Goal: Use online tool/utility: Use online tool/utility

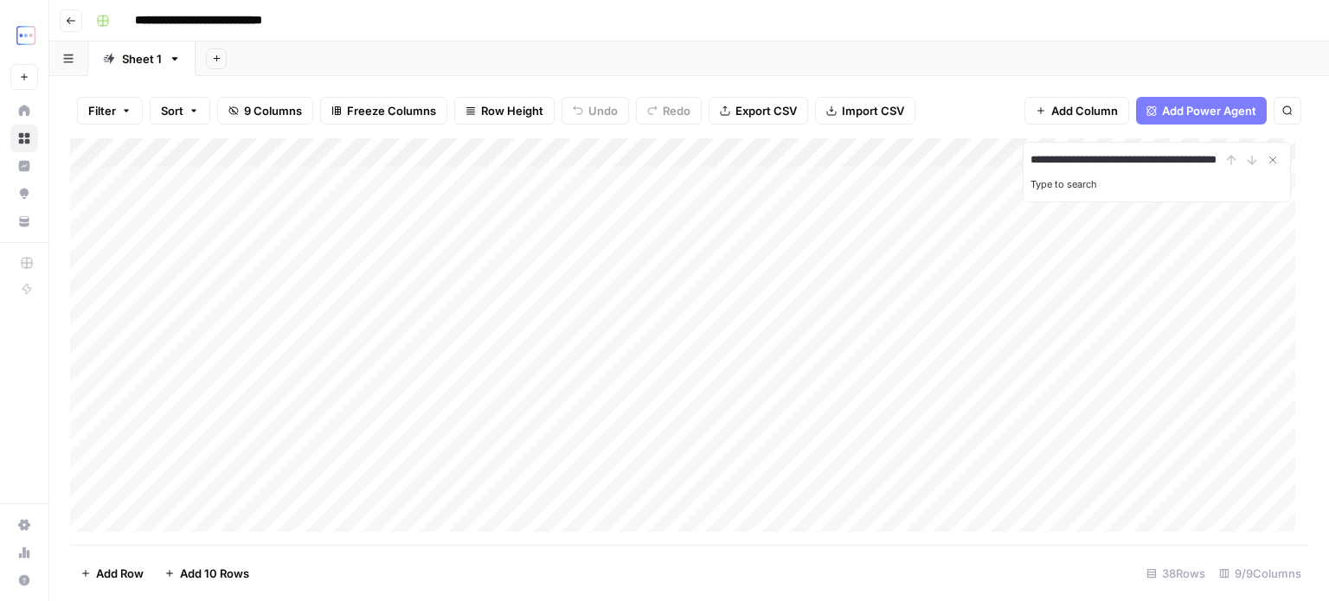
scroll to position [0, 43]
click at [1095, 163] on input "**********" at bounding box center [1126, 160] width 190 height 21
type input "**********"
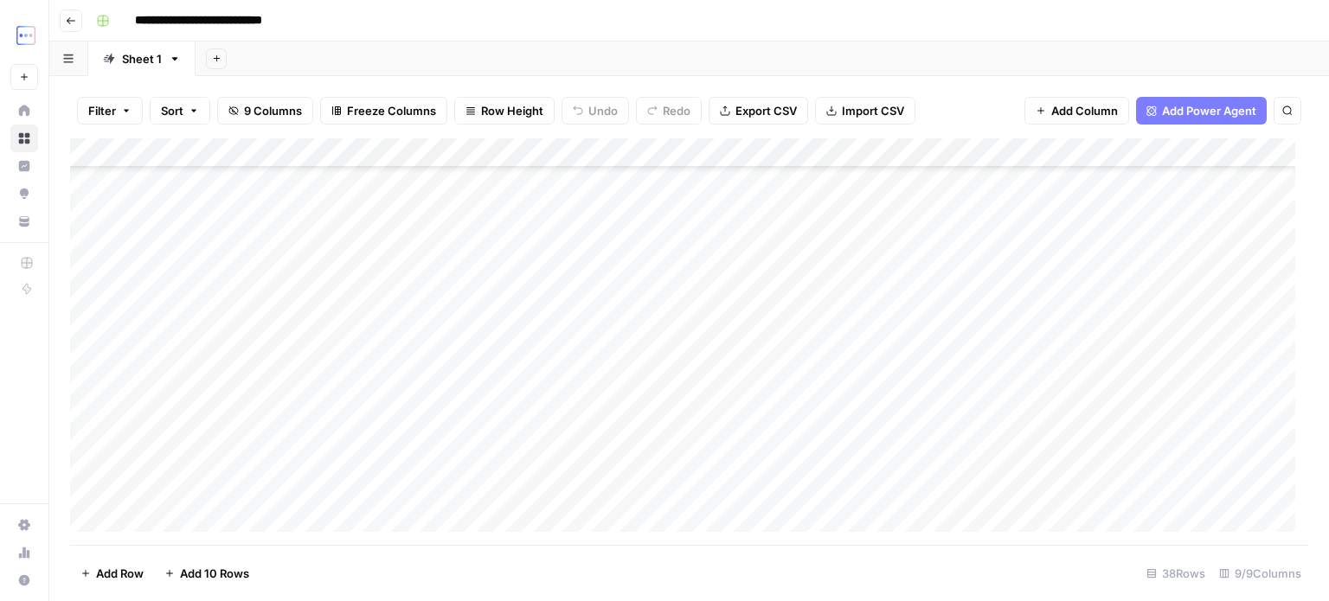
drag, startPoint x: 814, startPoint y: 270, endPoint x: 689, endPoint y: 276, distance: 125.6
click at [692, 276] on div "Add Column" at bounding box center [689, 341] width 1238 height 407
type input "**********"
click at [1065, 179] on label "Type to search" at bounding box center [1064, 184] width 67 height 12
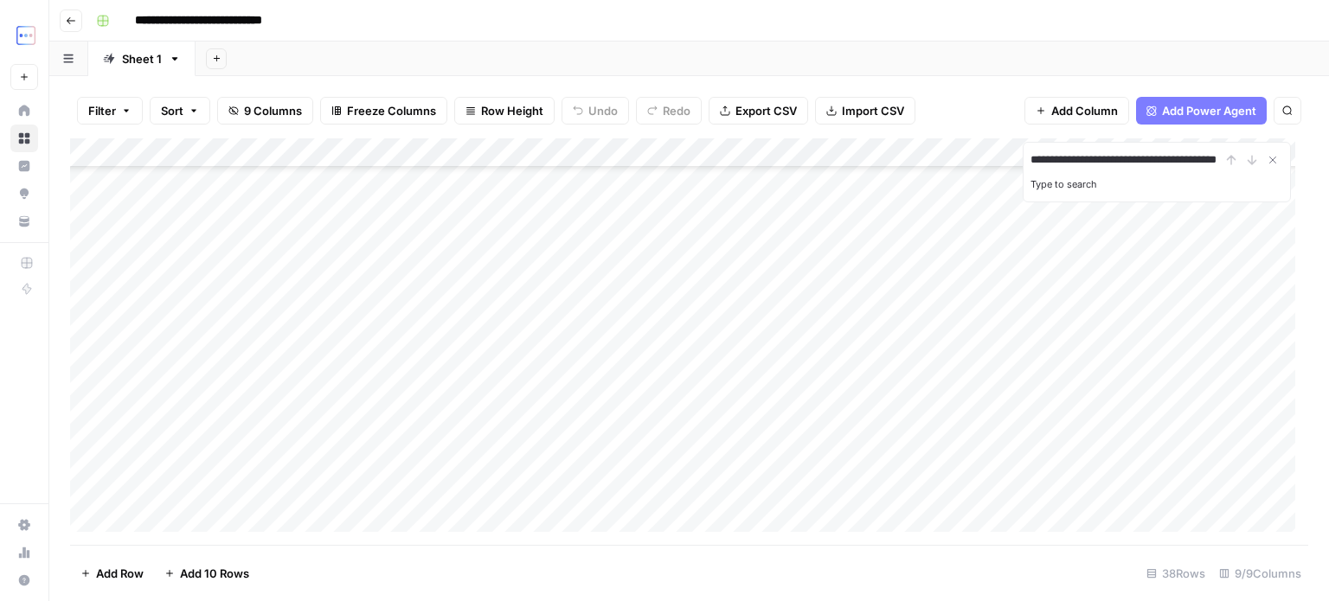
click at [1065, 170] on input "**********" at bounding box center [1126, 160] width 190 height 21
click at [1202, 164] on input "**********" at bounding box center [1126, 160] width 190 height 21
click at [1268, 159] on icon "Close Search" at bounding box center [1273, 160] width 14 height 14
click at [1285, 113] on icon "button" at bounding box center [1288, 111] width 10 height 10
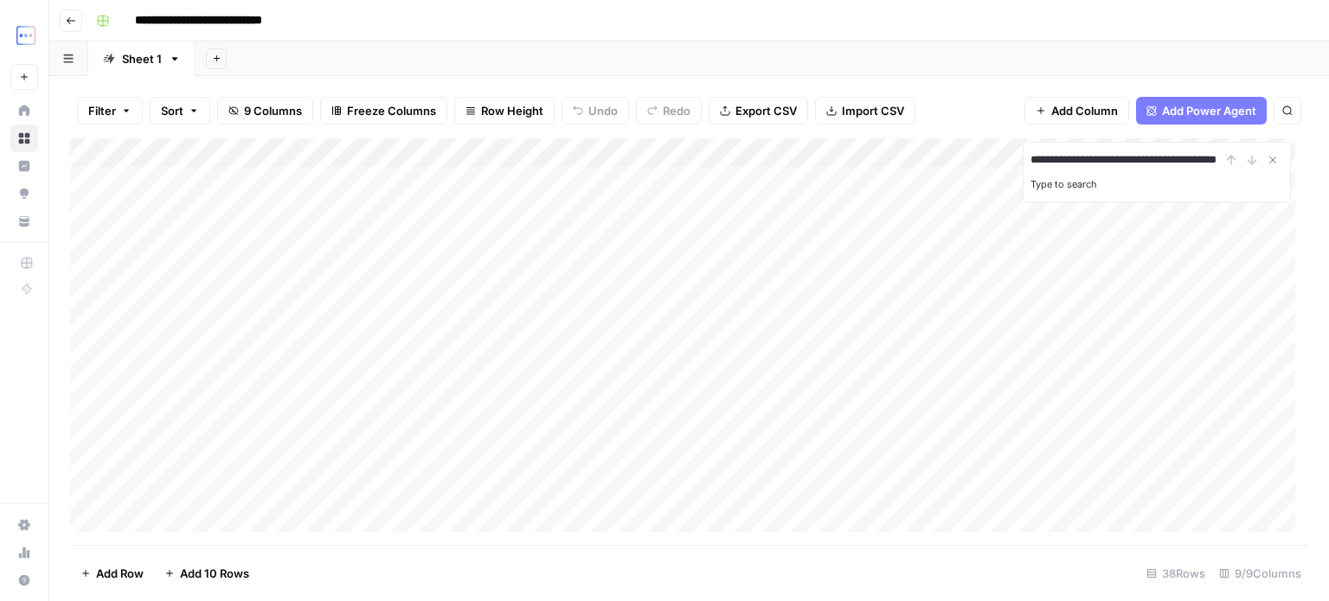
type input "**********"
click at [355, 242] on div "Add Column" at bounding box center [689, 341] width 1238 height 407
click at [345, 214] on div "Add Column" at bounding box center [689, 341] width 1238 height 407
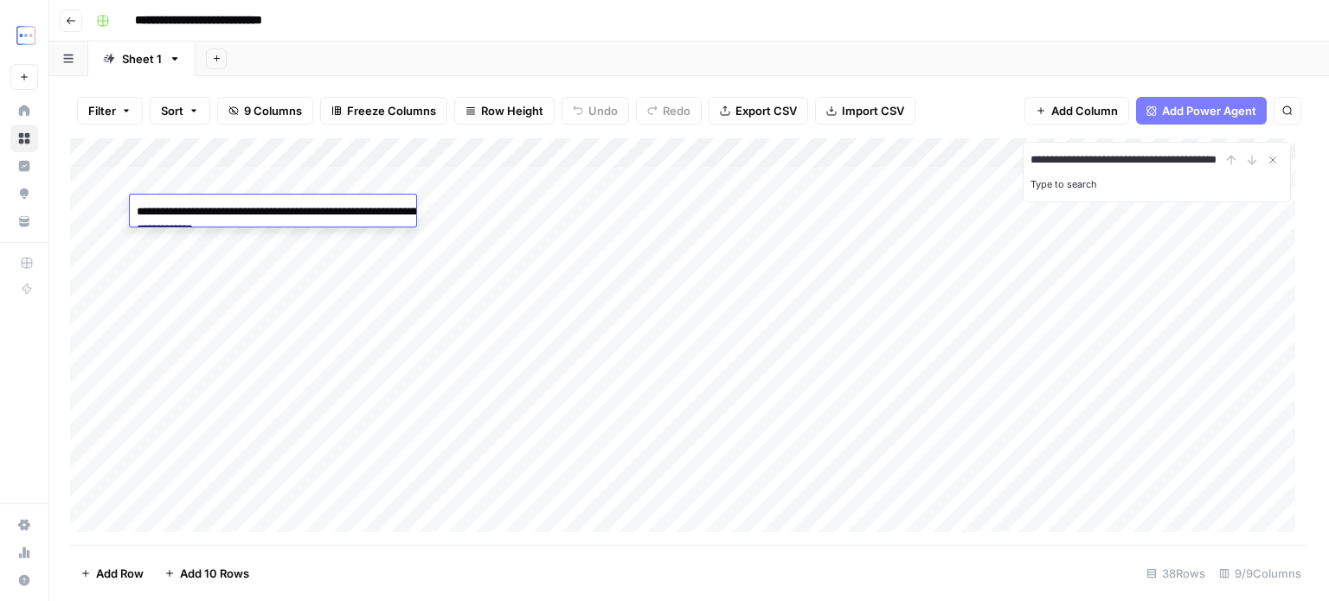
click at [1077, 218] on div "Add Column" at bounding box center [689, 341] width 1238 height 407
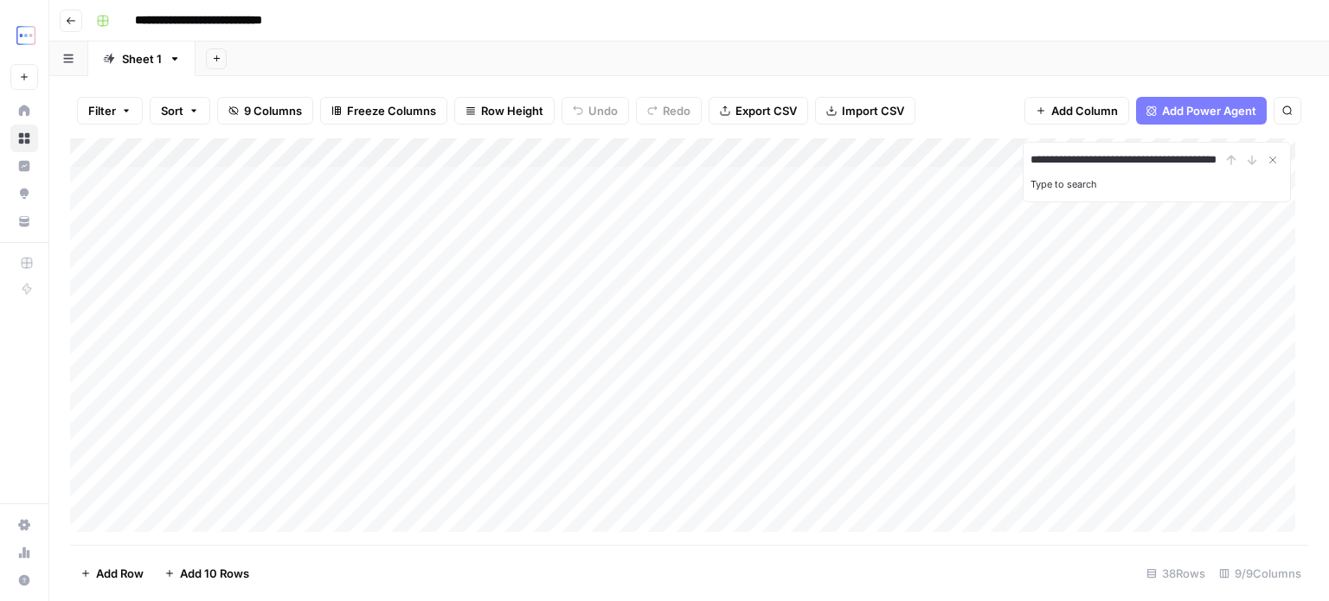
click at [1077, 218] on div "Add Column" at bounding box center [689, 341] width 1238 height 407
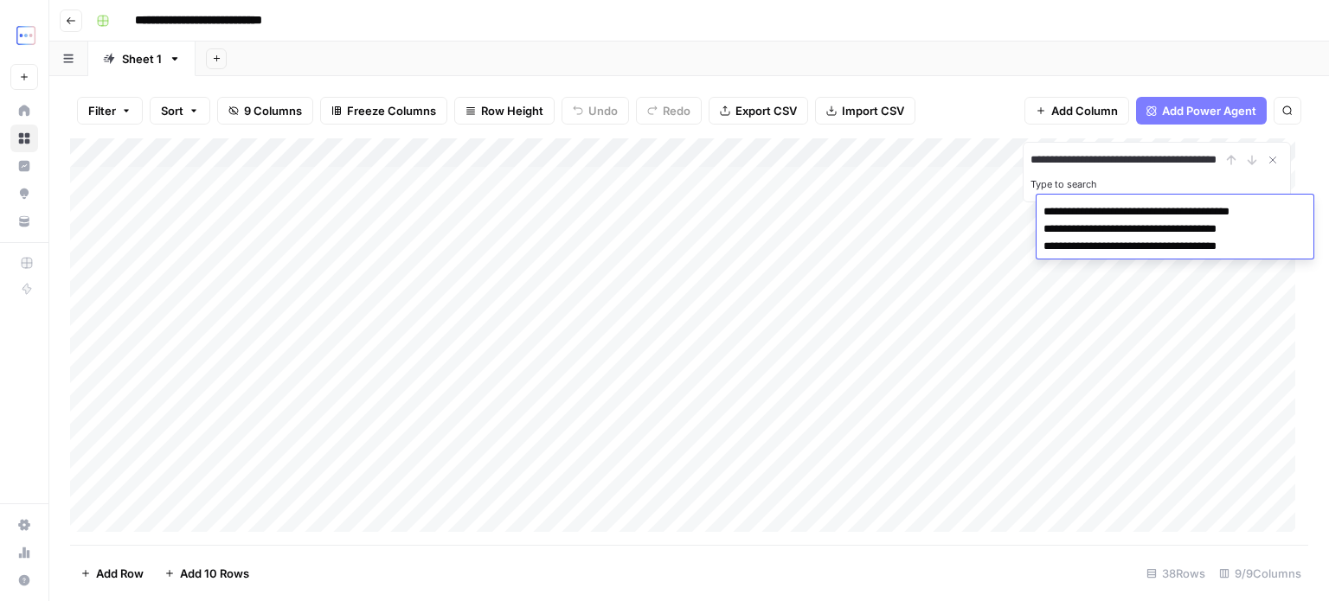
click at [367, 211] on div "Add Column" at bounding box center [689, 341] width 1238 height 407
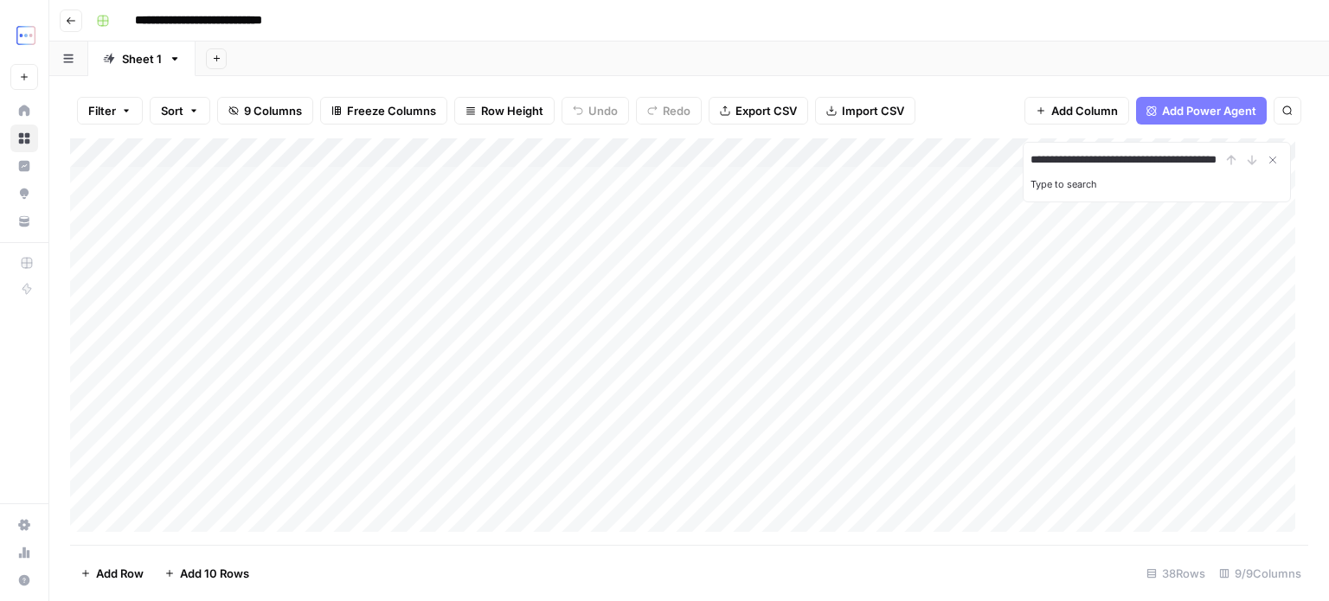
click at [350, 184] on div "Add Column" at bounding box center [689, 341] width 1238 height 407
click at [1280, 158] on button "Close Search" at bounding box center [1273, 160] width 21 height 21
click at [385, 180] on div "Add Column" at bounding box center [689, 341] width 1238 height 407
click at [1070, 181] on div "Add Column" at bounding box center [689, 341] width 1238 height 407
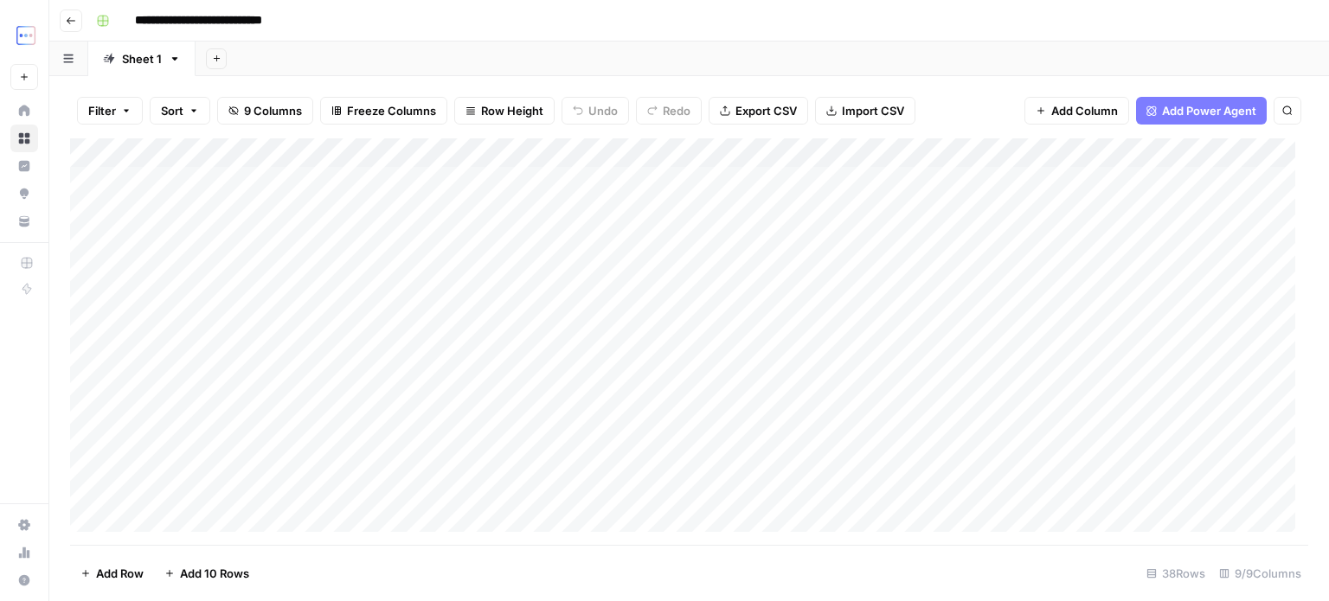
click at [1014, 191] on div "Add Column" at bounding box center [689, 341] width 1238 height 407
click at [964, 187] on div "Add Column" at bounding box center [689, 341] width 1238 height 407
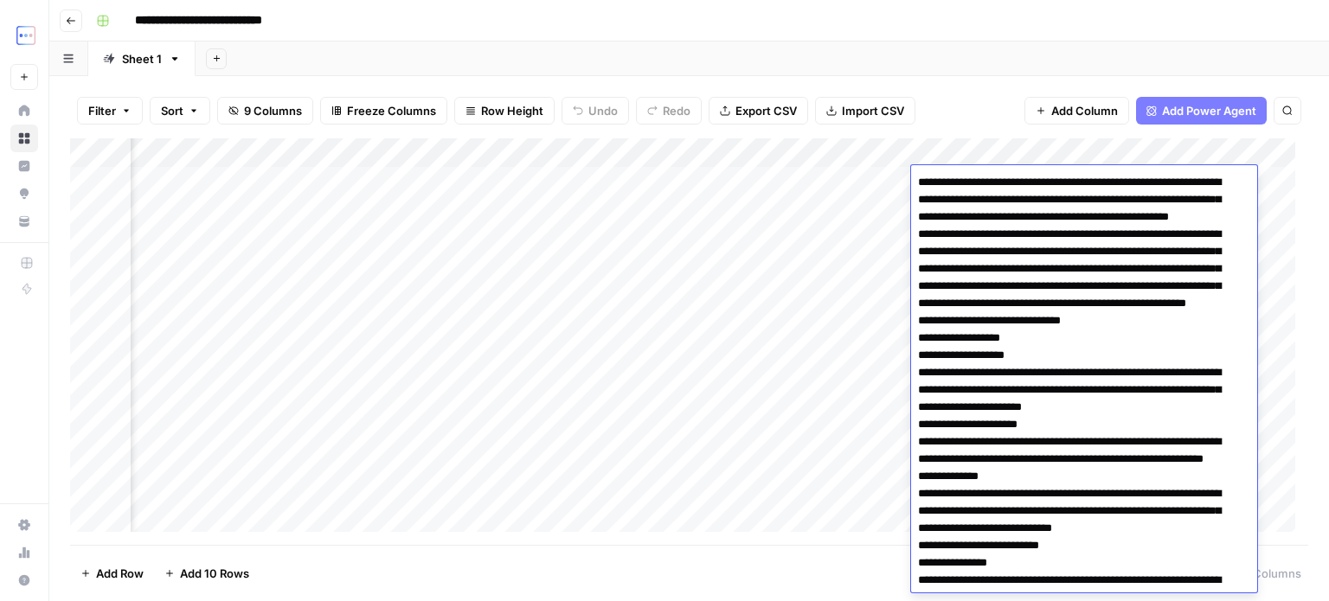
scroll to position [779, 0]
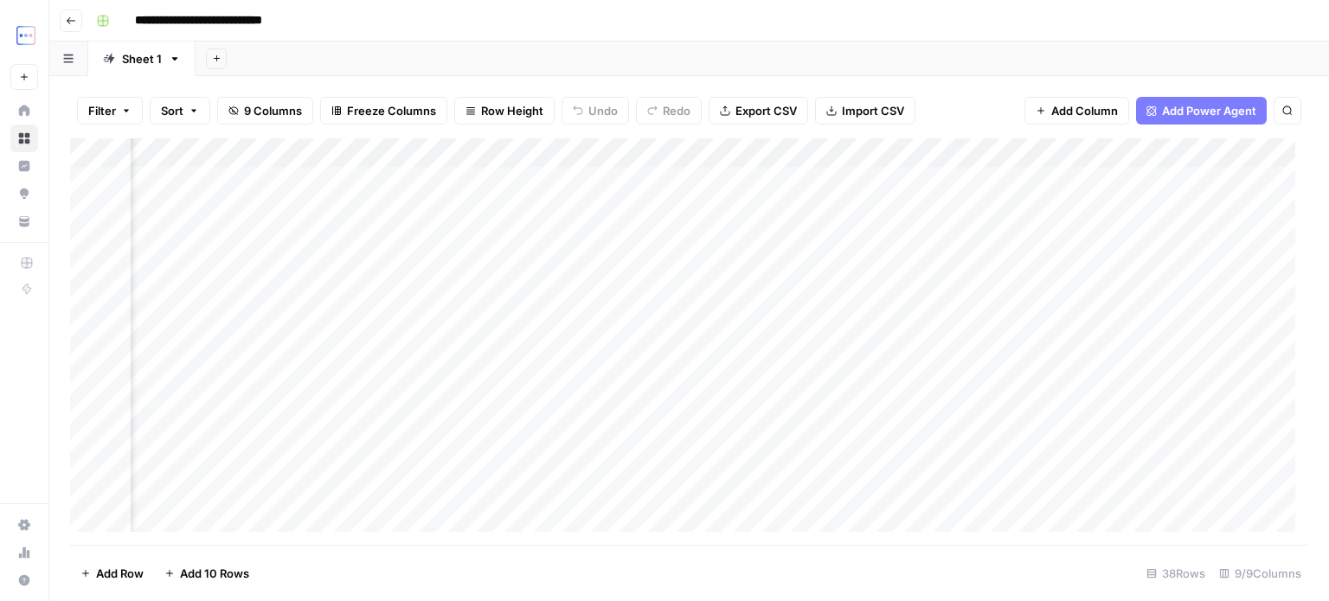
click at [662, 176] on div "Add Column" at bounding box center [689, 341] width 1238 height 407
click at [682, 205] on div "Add Column" at bounding box center [689, 341] width 1238 height 407
click at [397, 172] on div "Add Column" at bounding box center [689, 341] width 1238 height 407
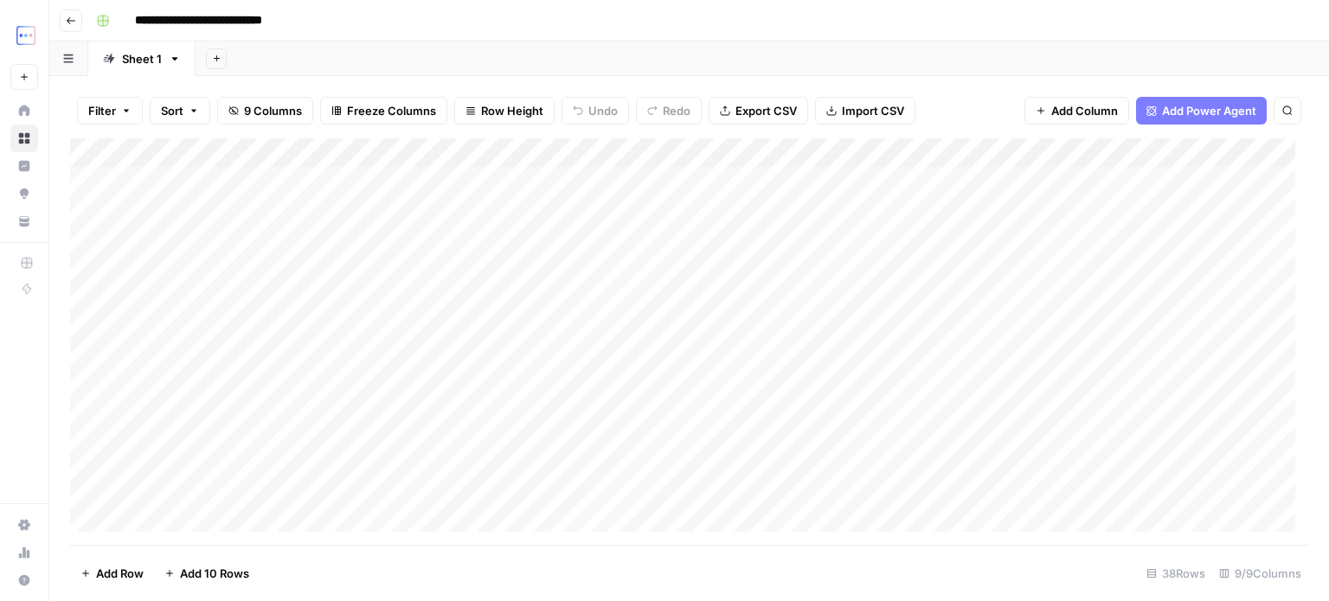
click at [397, 172] on div "Add Column" at bounding box center [689, 341] width 1238 height 407
click at [323, 243] on div "Add Column" at bounding box center [689, 341] width 1238 height 407
click at [848, 183] on div "Add Column" at bounding box center [689, 341] width 1238 height 407
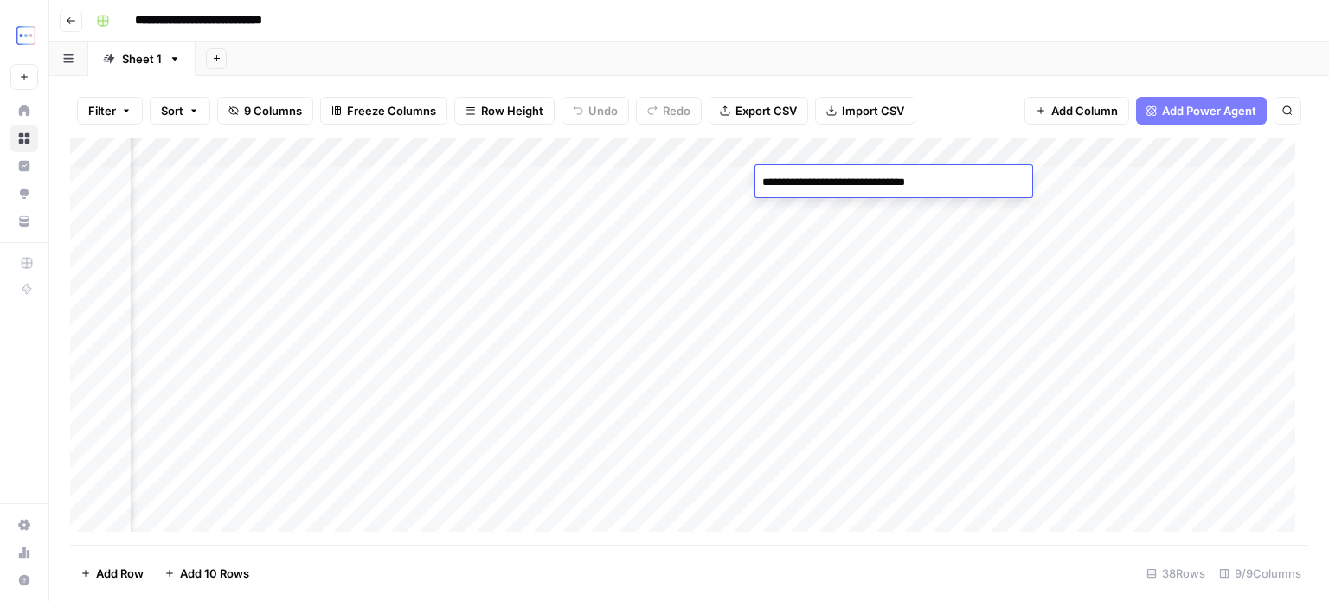
click at [860, 217] on div "Add Column" at bounding box center [689, 341] width 1238 height 407
click at [857, 251] on div "Add Column" at bounding box center [689, 341] width 1238 height 407
click at [854, 244] on div "Add Column" at bounding box center [689, 341] width 1238 height 407
click at [859, 267] on div "Add Column" at bounding box center [689, 341] width 1238 height 407
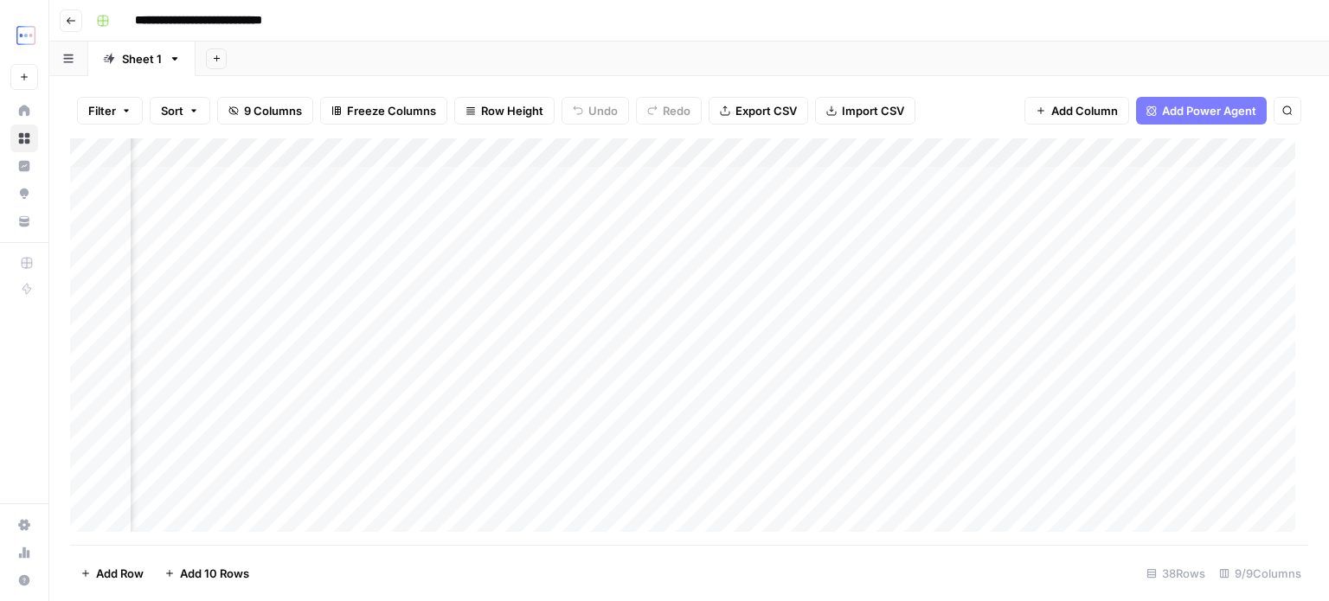
click at [859, 267] on div "Add Column" at bounding box center [689, 341] width 1238 height 407
click at [862, 292] on div "Add Column" at bounding box center [689, 341] width 1238 height 407
click at [859, 326] on div "Add Column" at bounding box center [689, 341] width 1238 height 407
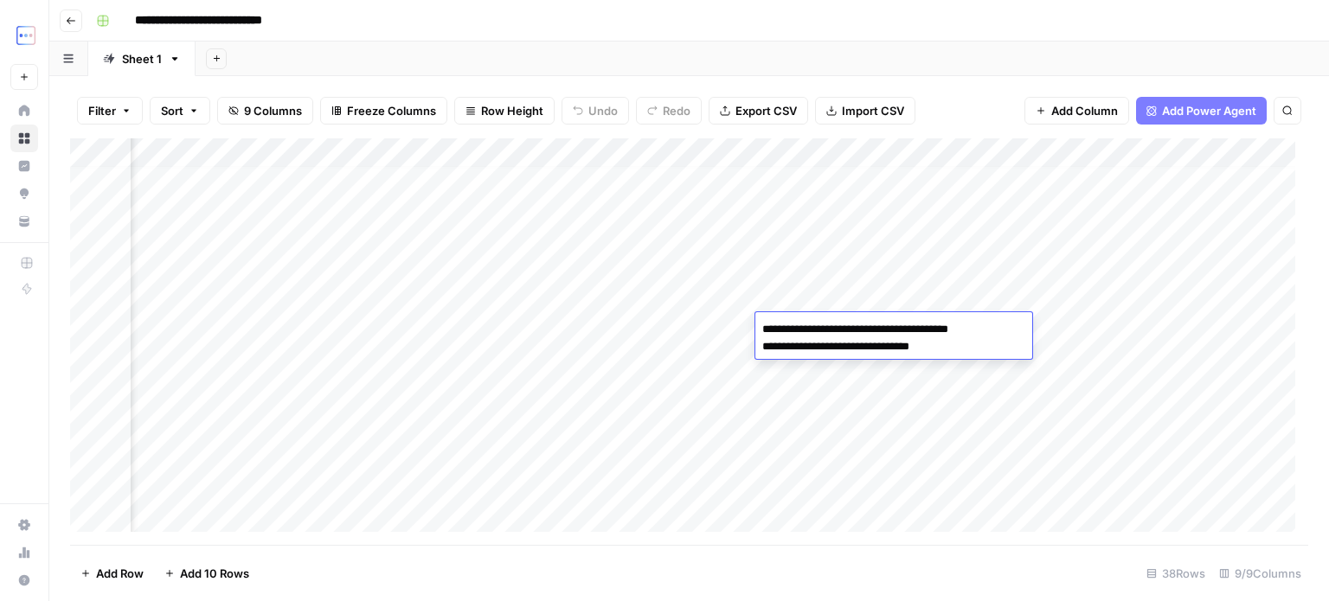
scroll to position [115, 125]
click at [840, 235] on div "Add Column" at bounding box center [689, 341] width 1238 height 407
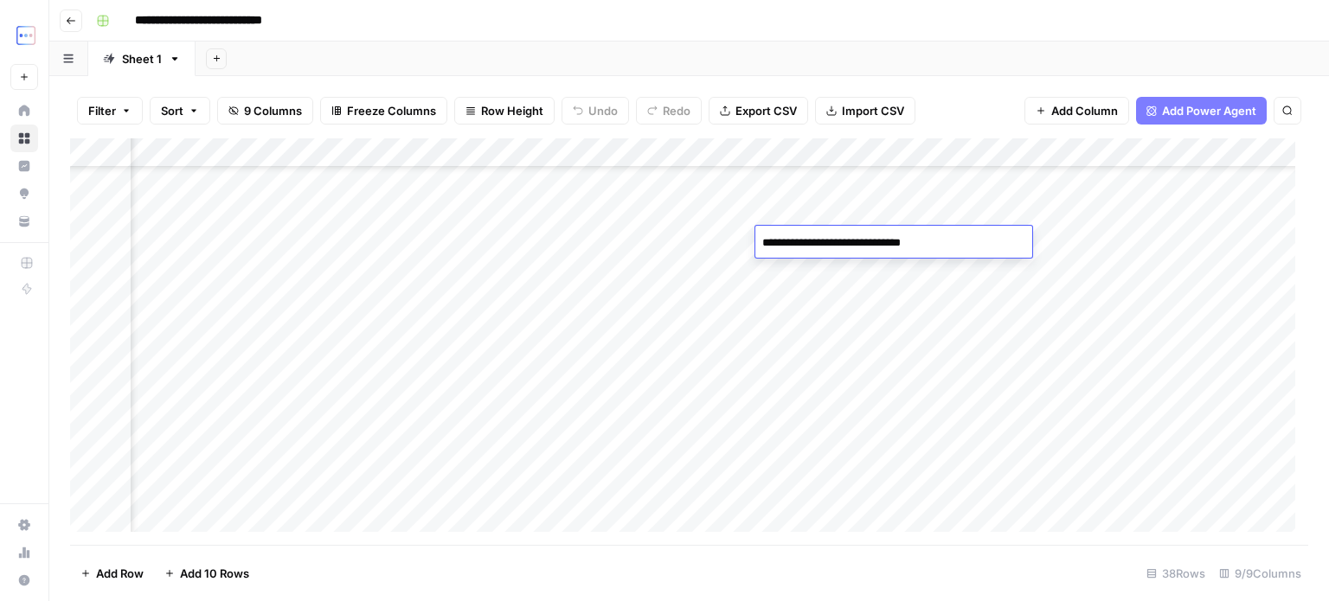
click at [845, 265] on div "Add Column" at bounding box center [689, 341] width 1238 height 407
click at [844, 237] on div "Add Column" at bounding box center [689, 341] width 1238 height 407
click at [842, 266] on div "Add Column" at bounding box center [689, 341] width 1238 height 407
click at [839, 242] on div "Add Column" at bounding box center [689, 341] width 1238 height 407
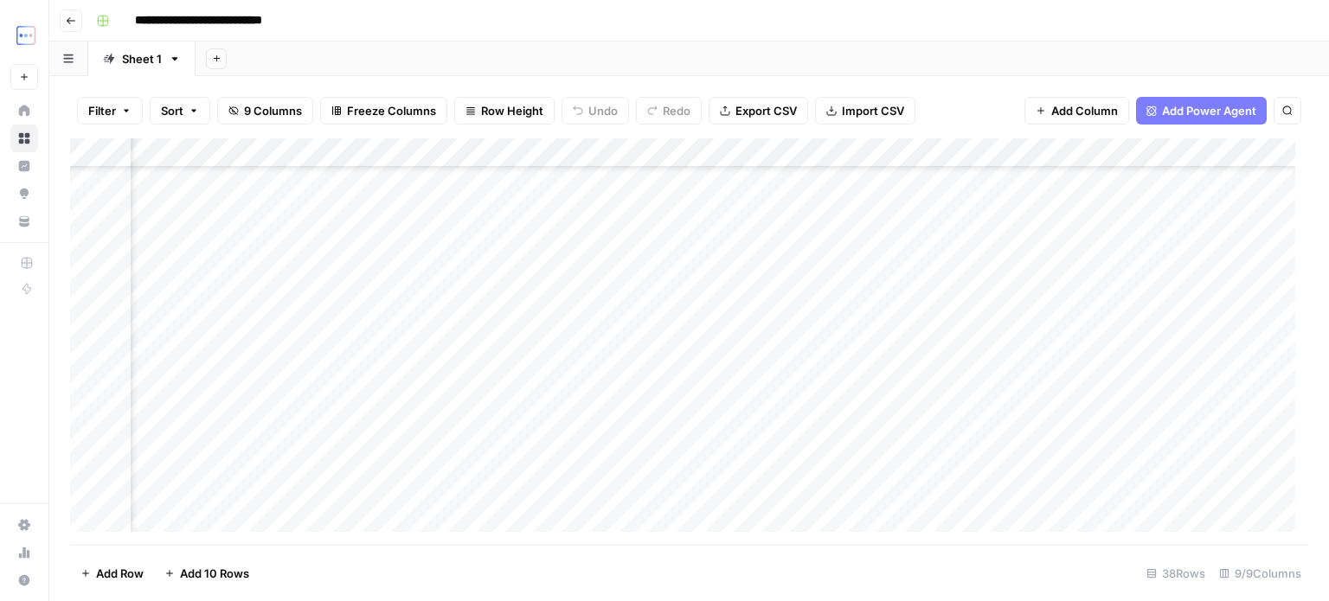
click at [844, 280] on div "Add Column" at bounding box center [689, 341] width 1238 height 407
click at [847, 295] on div "Add Column" at bounding box center [689, 341] width 1238 height 407
click at [845, 266] on div "Add Column" at bounding box center [689, 341] width 1238 height 407
click at [842, 316] on div "Add Column" at bounding box center [689, 341] width 1238 height 407
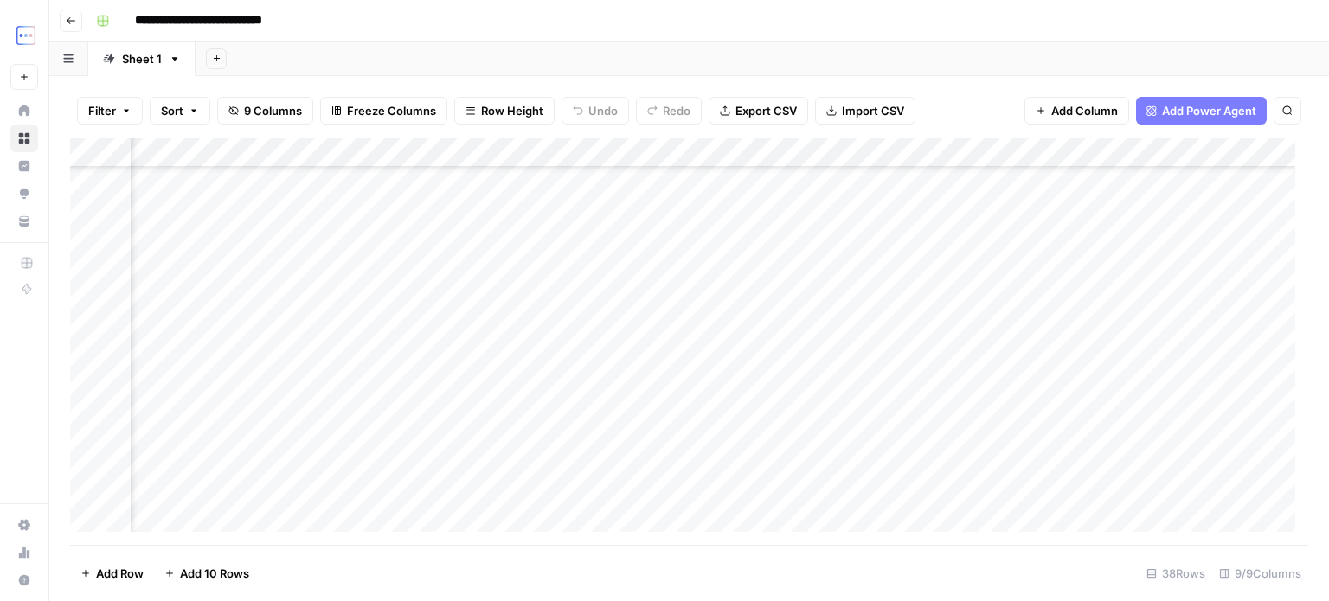
click at [842, 316] on div "Add Column" at bounding box center [689, 341] width 1238 height 407
click at [839, 291] on div "Add Column" at bounding box center [689, 341] width 1238 height 407
click at [835, 349] on div "Add Column" at bounding box center [689, 341] width 1238 height 407
click at [826, 311] on div "Add Column" at bounding box center [689, 341] width 1238 height 407
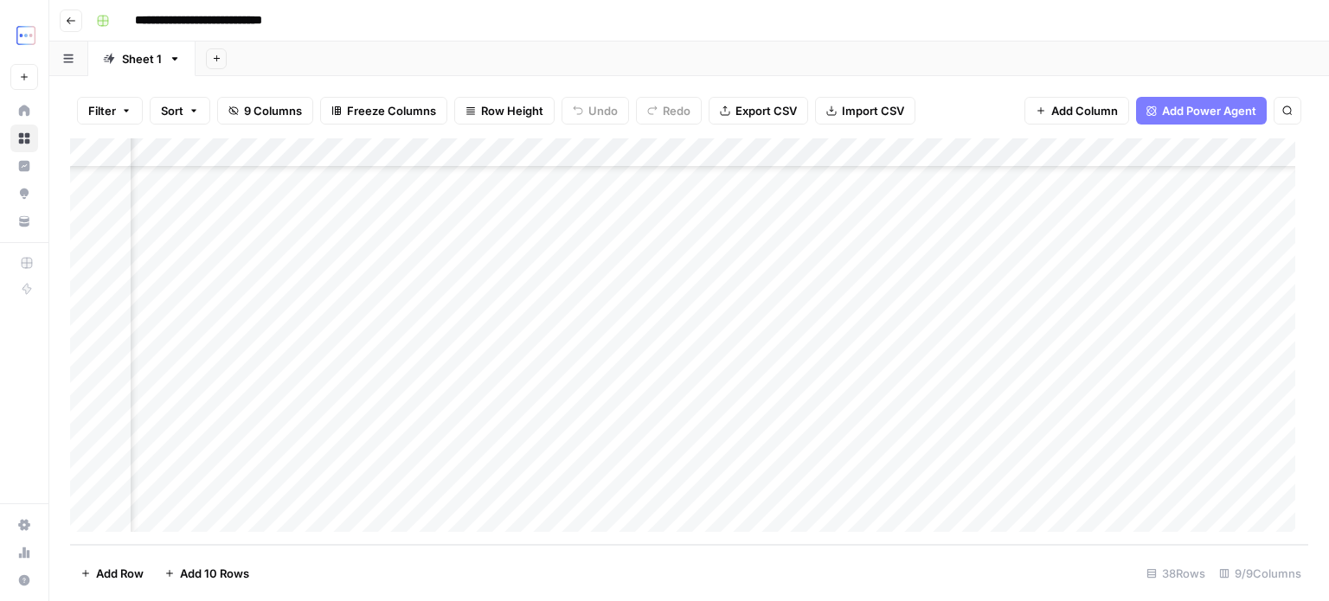
scroll to position [781, 0]
click at [928, 479] on div "Add Column" at bounding box center [689, 341] width 1238 height 407
type textarea "**********"
click at [931, 457] on div "Add Column" at bounding box center [689, 341] width 1238 height 407
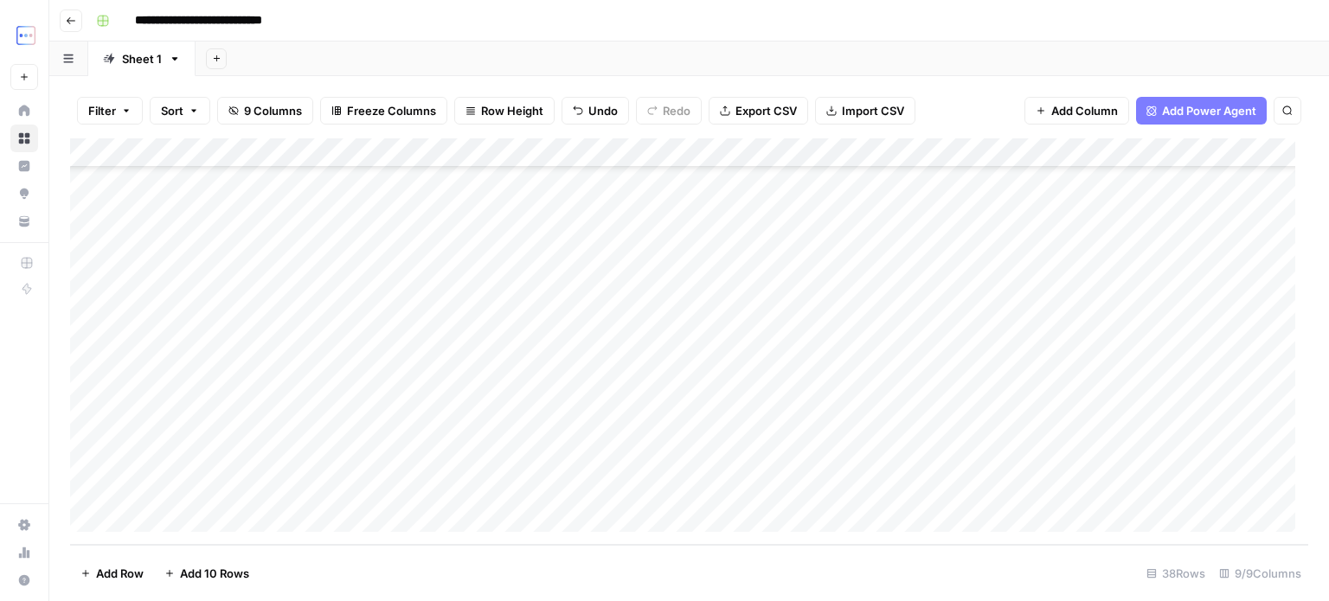
click at [1049, 486] on div "Add Column" at bounding box center [689, 341] width 1238 height 407
click at [1045, 472] on div "Add Column" at bounding box center [689, 341] width 1238 height 407
click at [1063, 484] on div "Add Column" at bounding box center [689, 341] width 1238 height 407
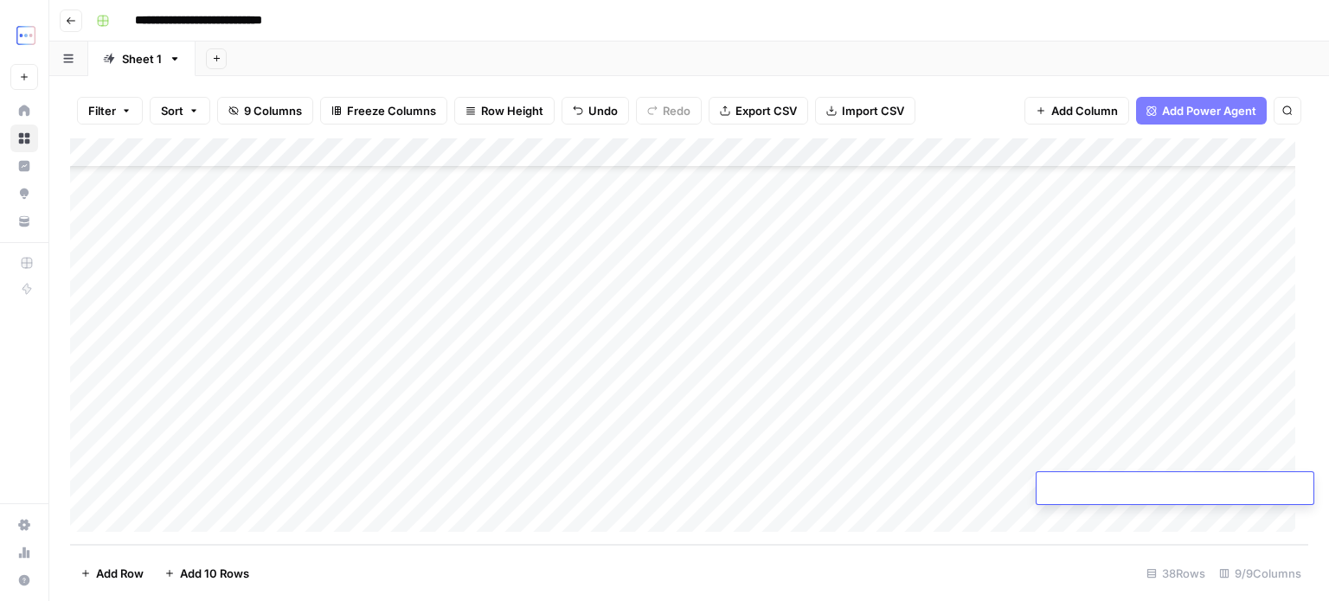
type textarea "**********"
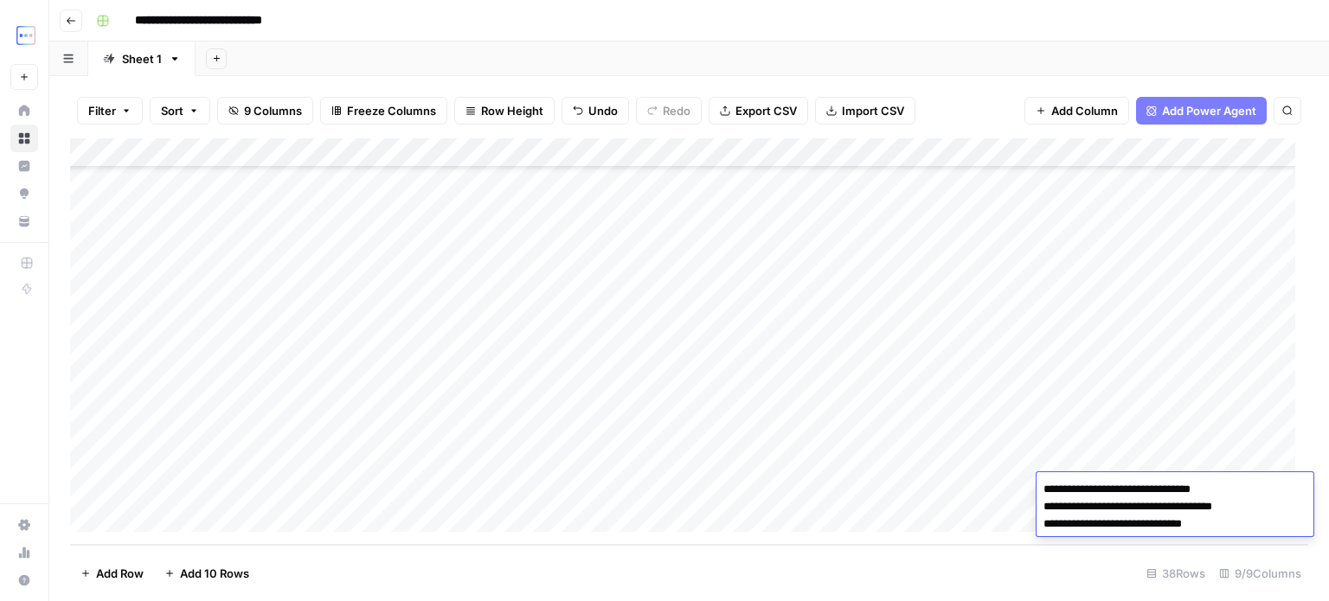
click at [1059, 464] on div "Add Column" at bounding box center [689, 341] width 1238 height 407
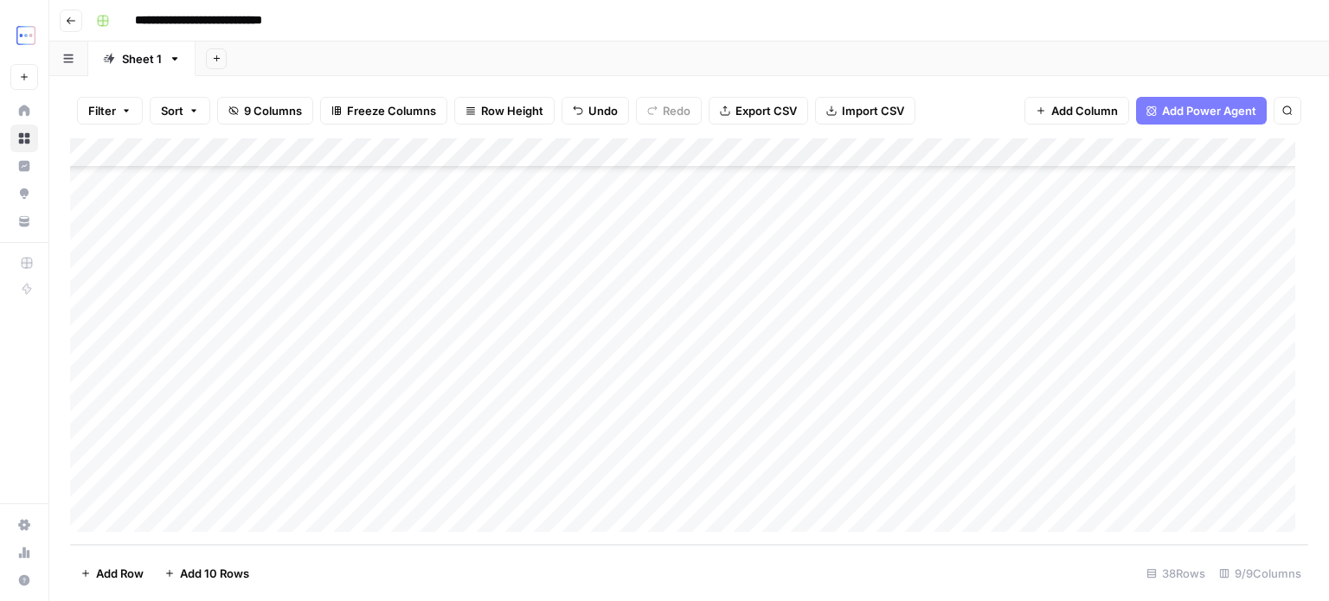
click at [773, 460] on div "Add Column" at bounding box center [689, 341] width 1238 height 407
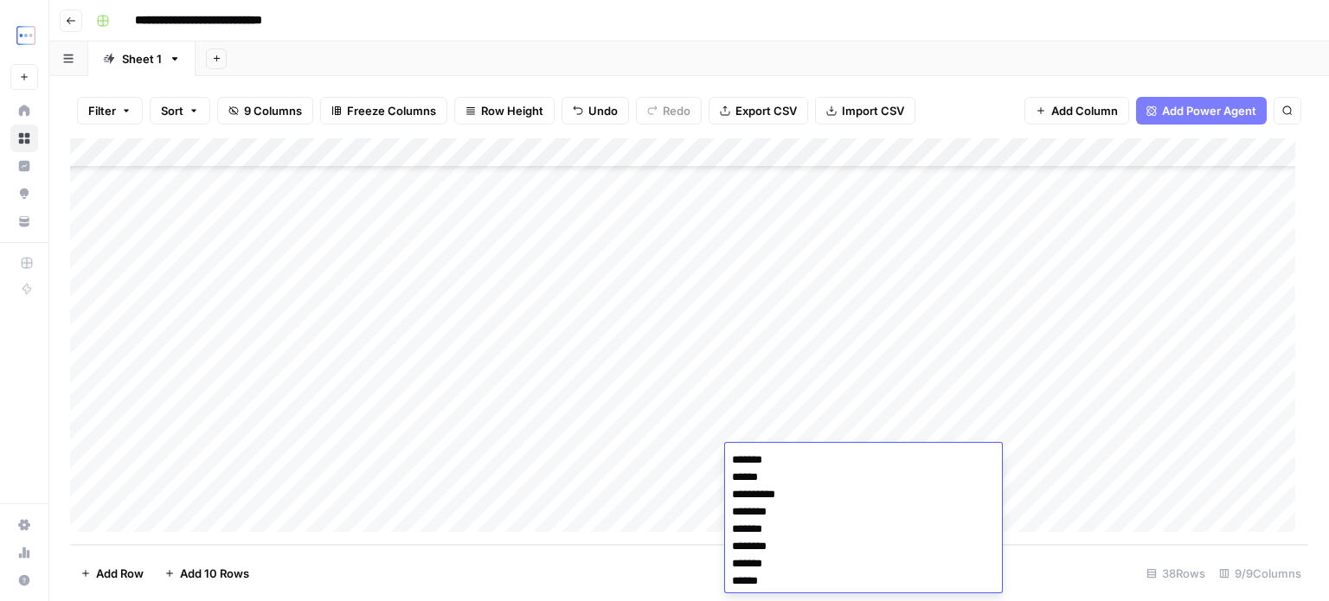
scroll to position [1142, 0]
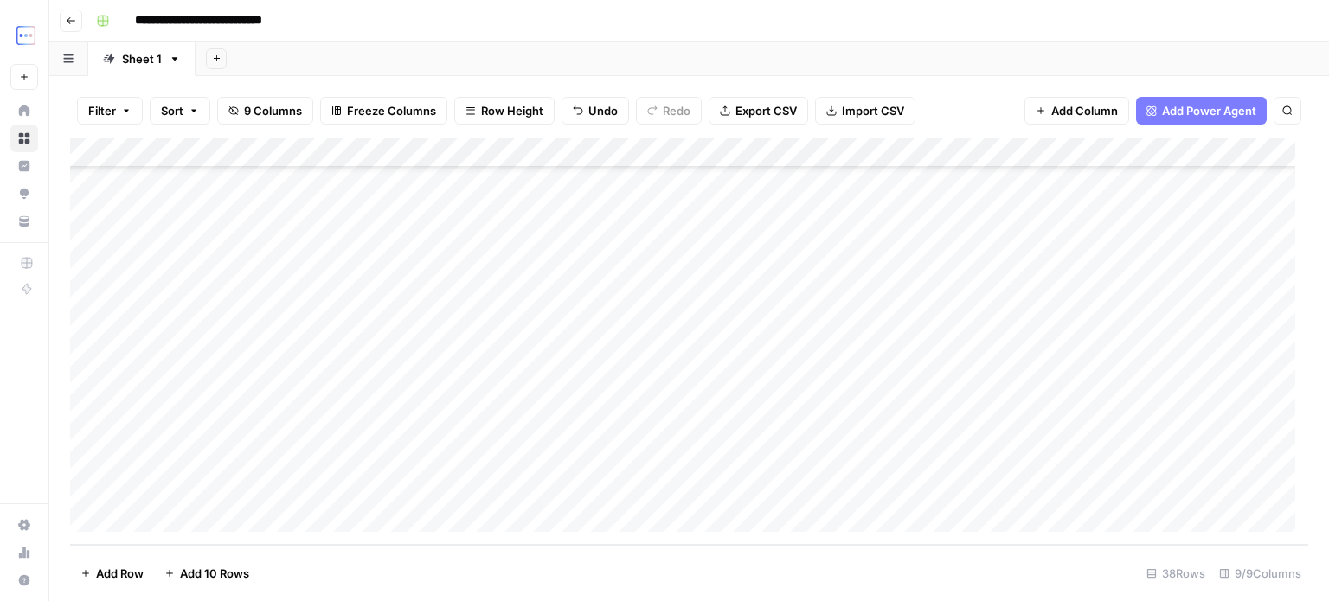
click at [803, 421] on div "Add Column" at bounding box center [689, 341] width 1238 height 407
click at [791, 480] on div "Add Column" at bounding box center [689, 341] width 1238 height 407
type textarea "**********"
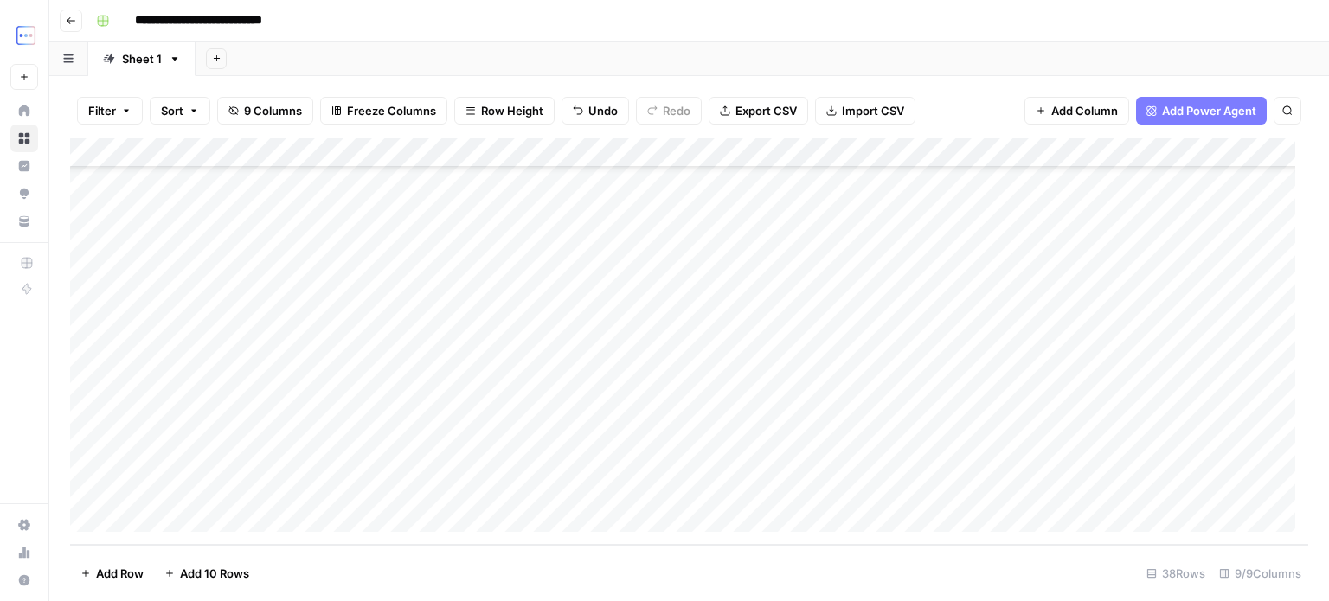
click at [675, 482] on div "Add Column" at bounding box center [689, 341] width 1238 height 407
click at [353, 480] on div "Add Column" at bounding box center [689, 341] width 1238 height 407
click at [501, 491] on div "Add Column" at bounding box center [689, 341] width 1238 height 407
click at [1077, 486] on div "Add Column" at bounding box center [689, 341] width 1238 height 407
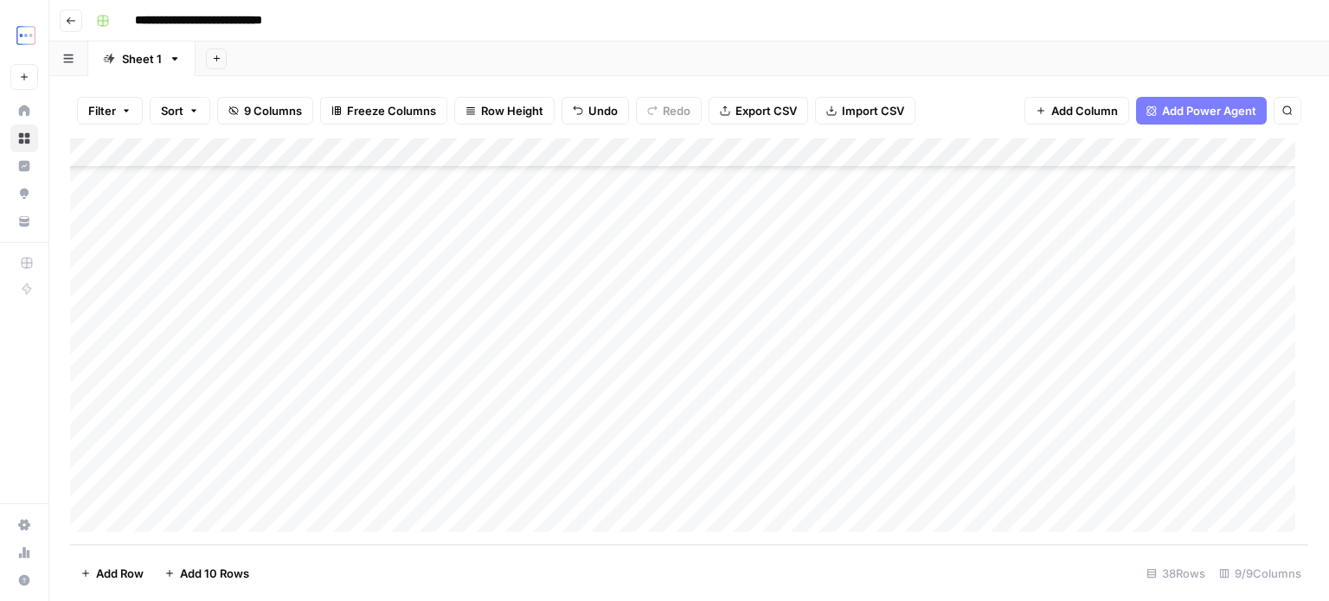
click at [1144, 479] on div "Add Column" at bounding box center [689, 341] width 1238 height 407
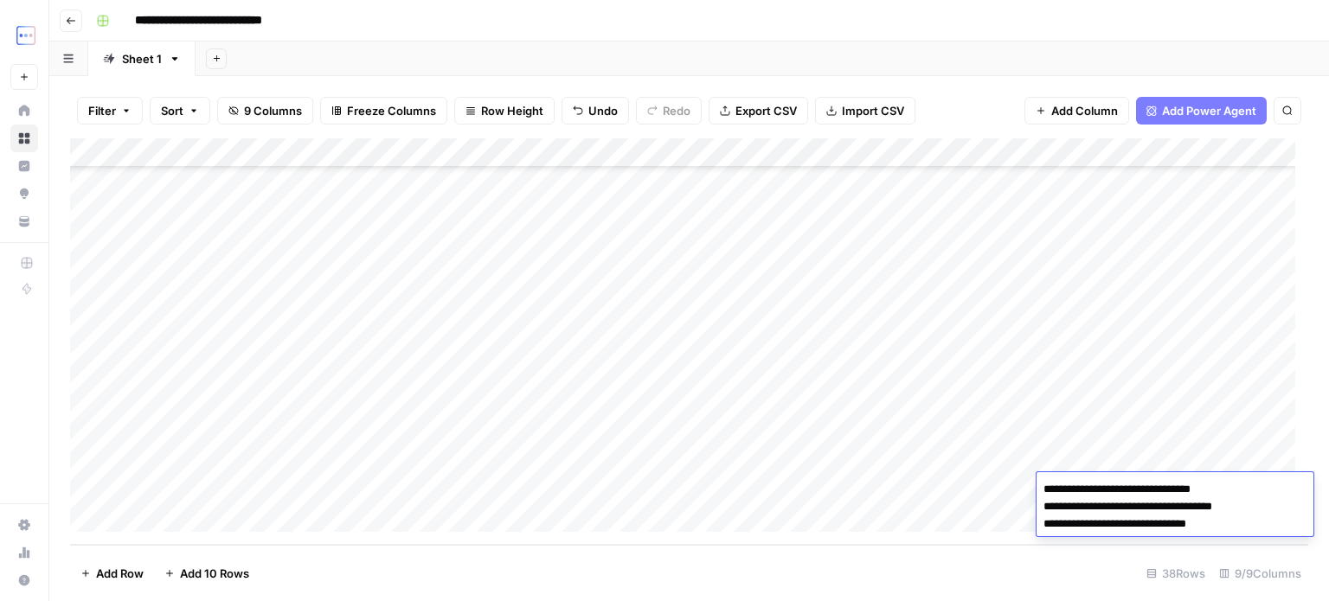
type textarea "**********"
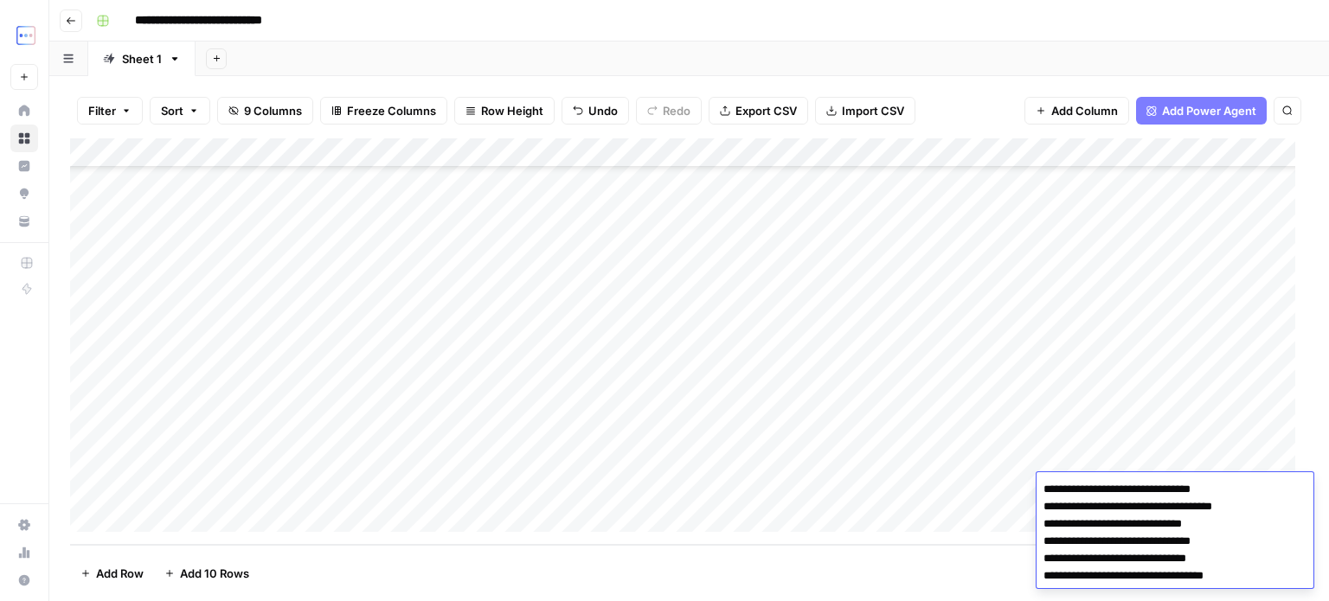
click at [1094, 465] on div "Add Column" at bounding box center [689, 341] width 1238 height 407
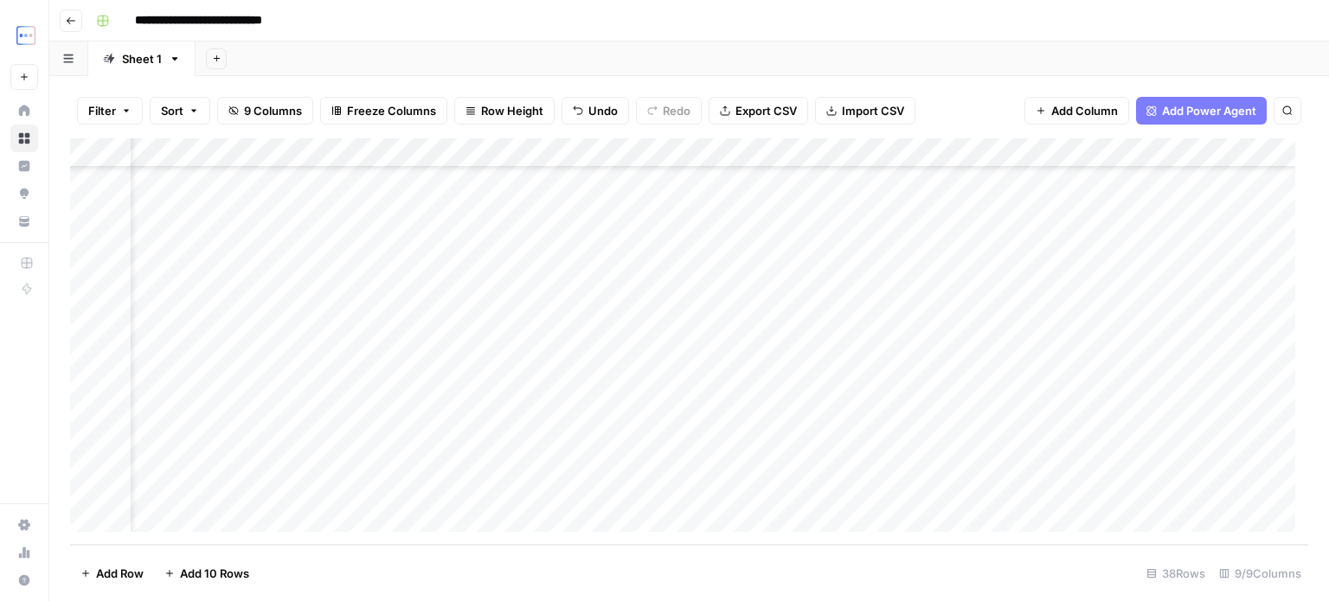
scroll to position [781, 0]
click at [253, 482] on div "Add Column" at bounding box center [689, 341] width 1238 height 407
type textarea "**********"
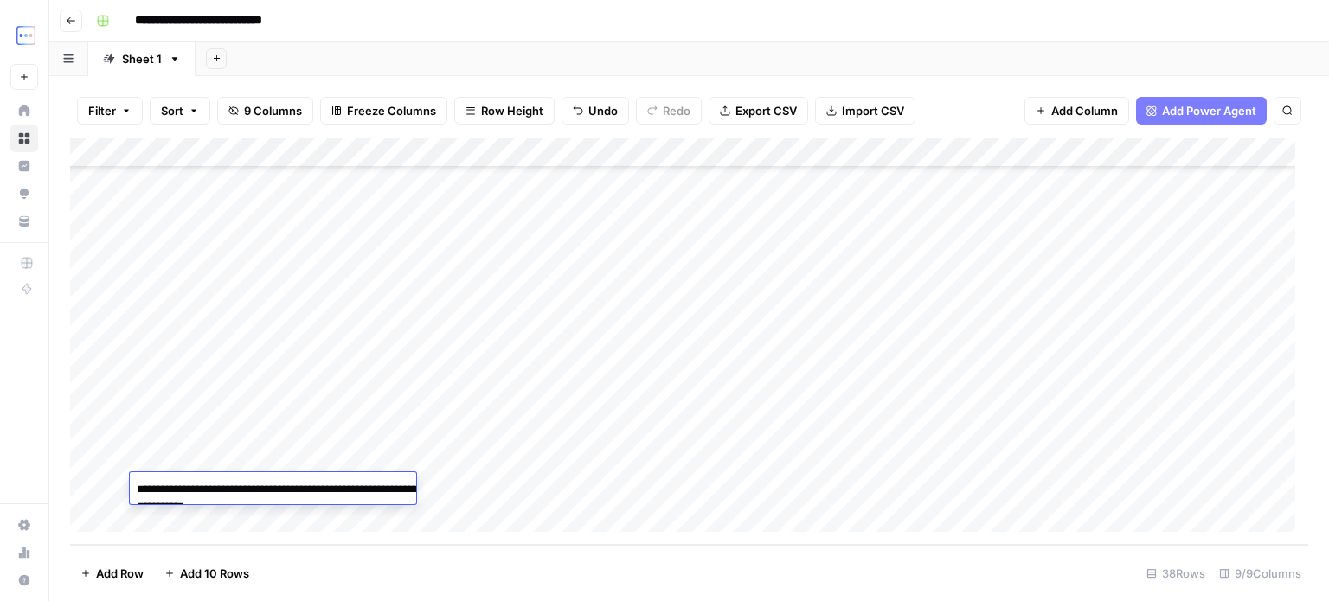
click at [541, 482] on div "Add Column" at bounding box center [689, 341] width 1238 height 407
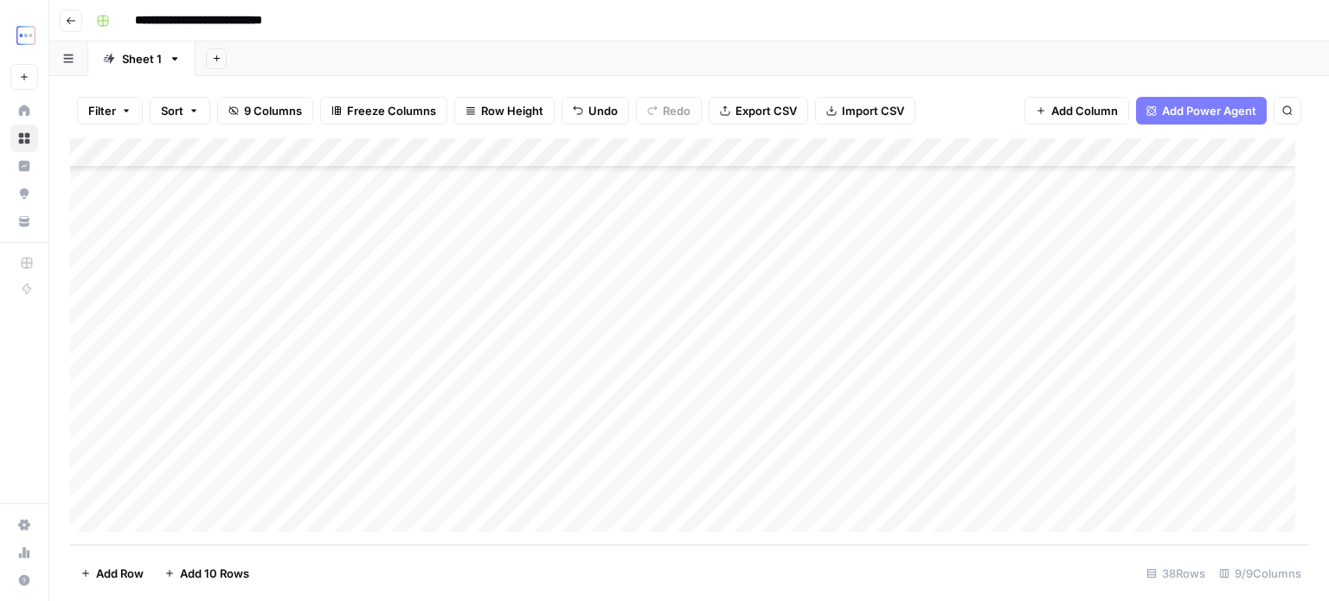
click at [481, 484] on div "Add Column" at bounding box center [689, 341] width 1238 height 407
type textarea "**********"
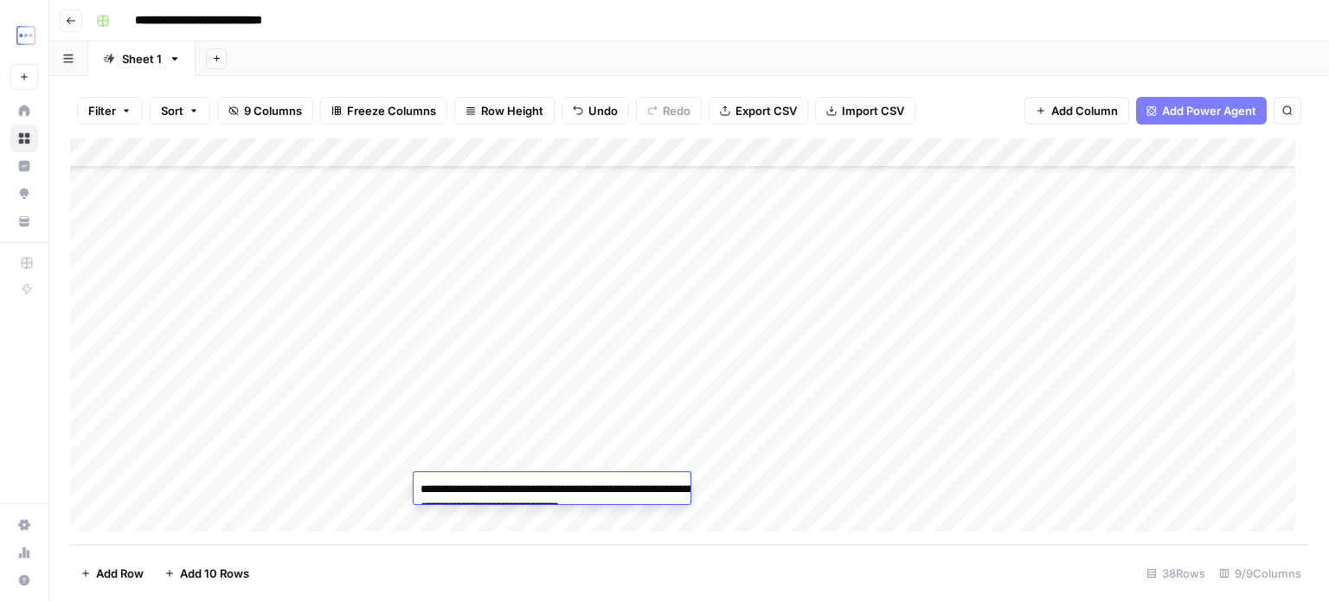
click at [491, 457] on div "Add Column" at bounding box center [689, 341] width 1238 height 407
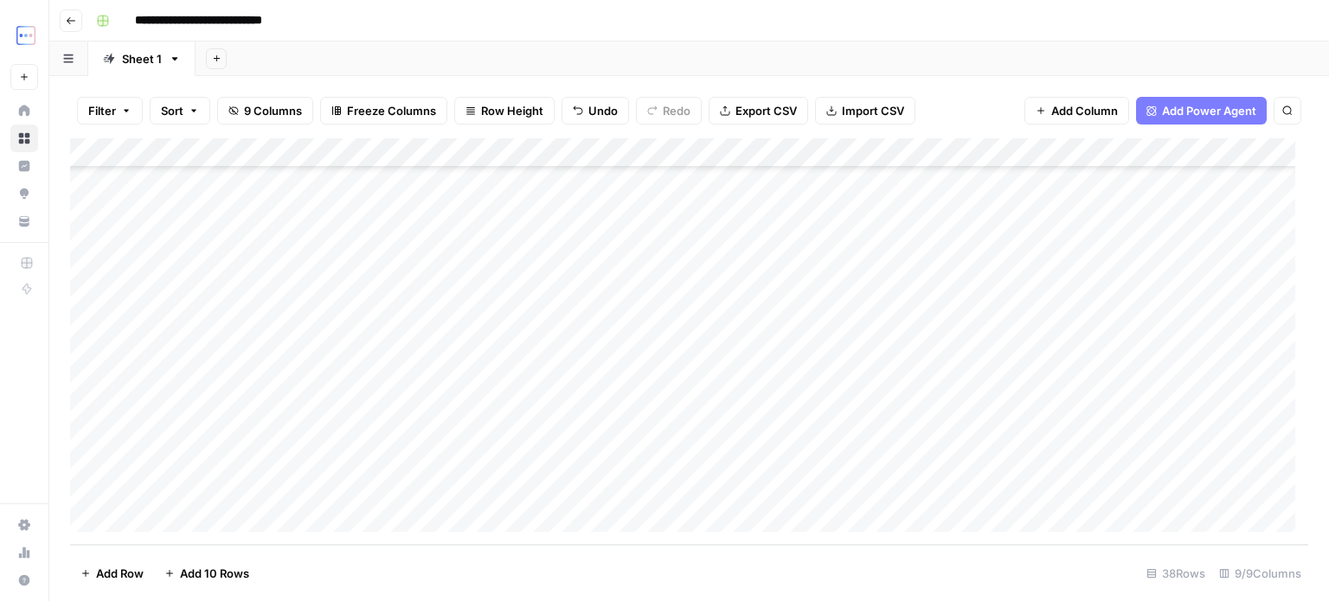
click at [661, 460] on div "Add Column" at bounding box center [689, 341] width 1238 height 407
click at [662, 494] on div "Add Column" at bounding box center [689, 341] width 1238 height 407
click at [635, 481] on div "Add Column" at bounding box center [689, 341] width 1238 height 407
type textarea "**********"
click at [628, 458] on div "Add Column" at bounding box center [689, 341] width 1238 height 407
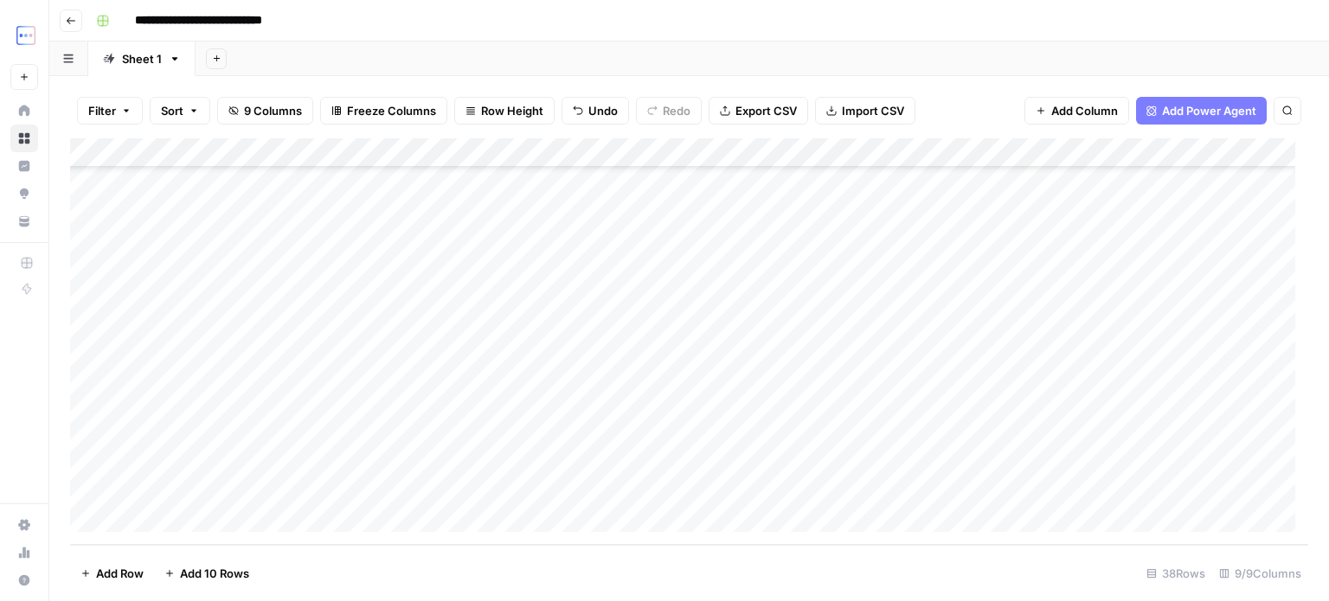
click at [550, 480] on div "Add Column" at bounding box center [689, 341] width 1238 height 407
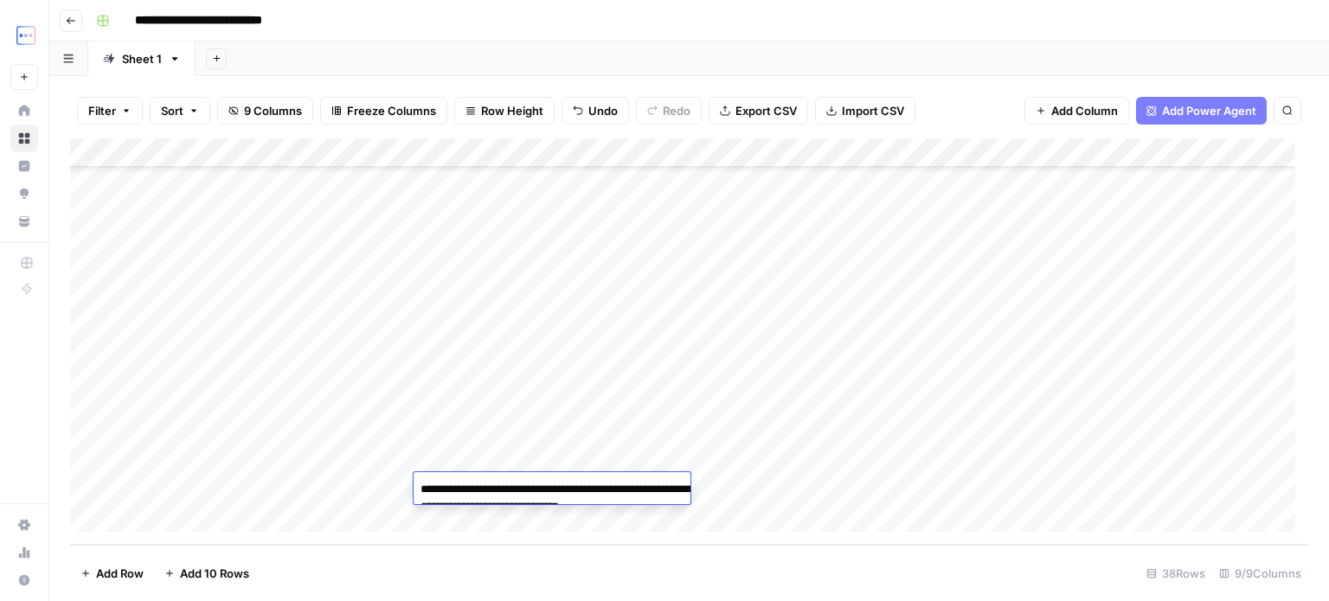
click at [541, 453] on div "Add Column" at bounding box center [689, 341] width 1238 height 407
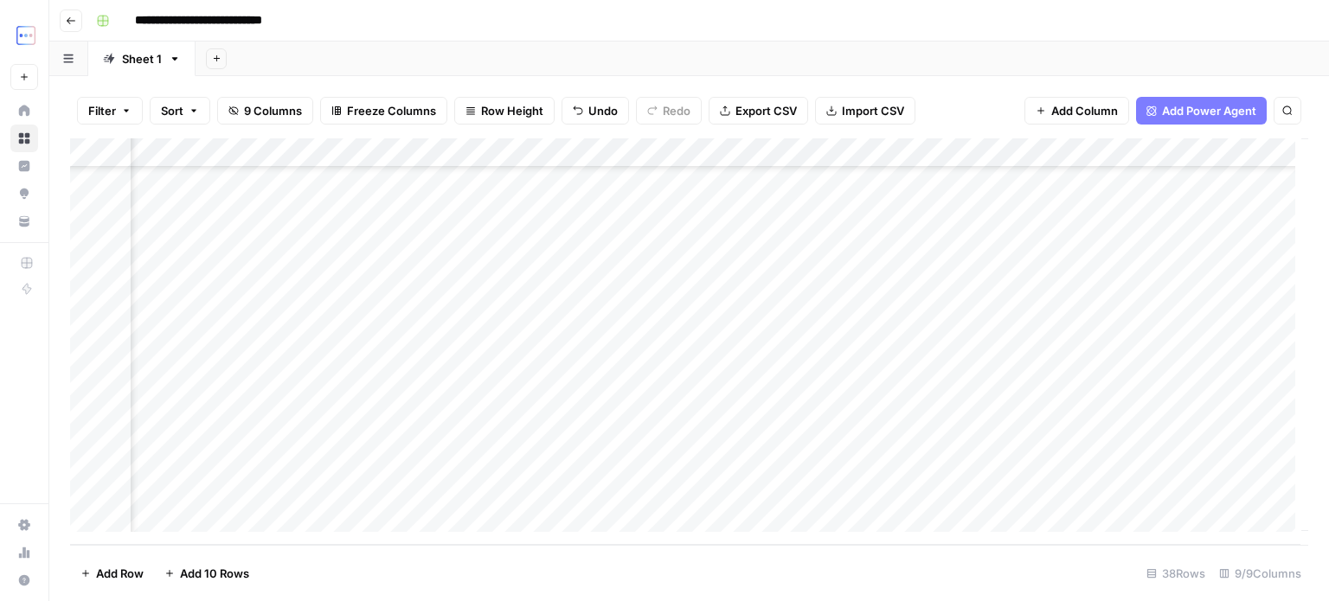
scroll to position [781, 462]
click at [763, 479] on div "Add Column" at bounding box center [689, 341] width 1238 height 407
type textarea "**********"
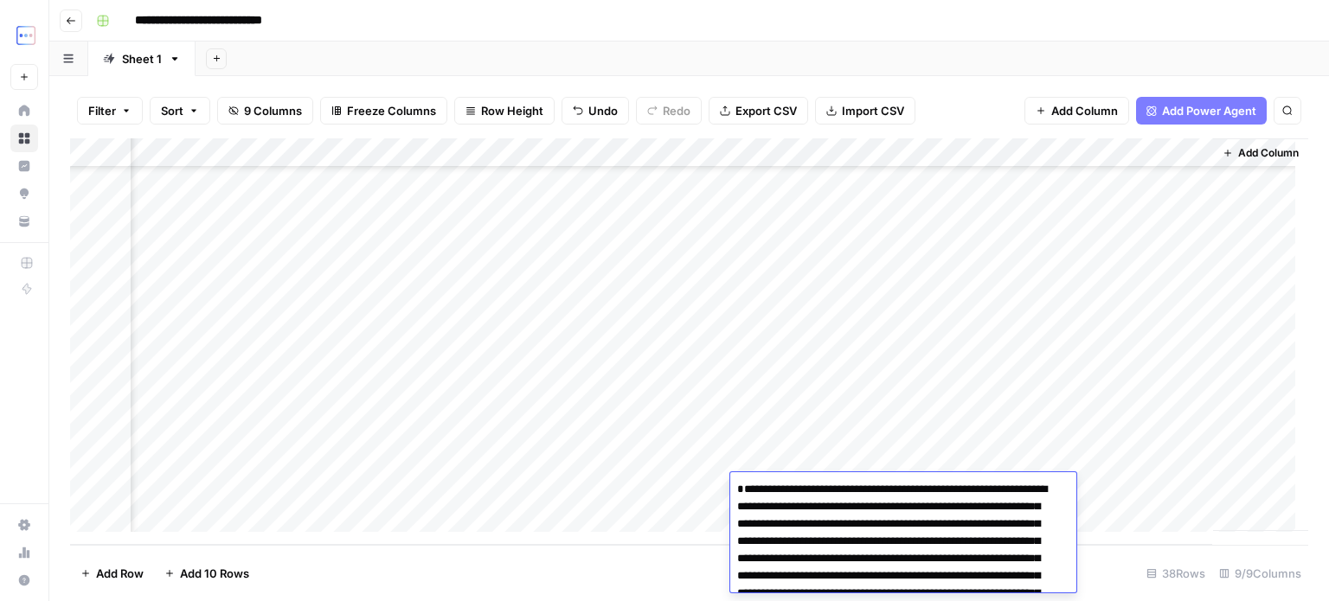
scroll to position [665, 0]
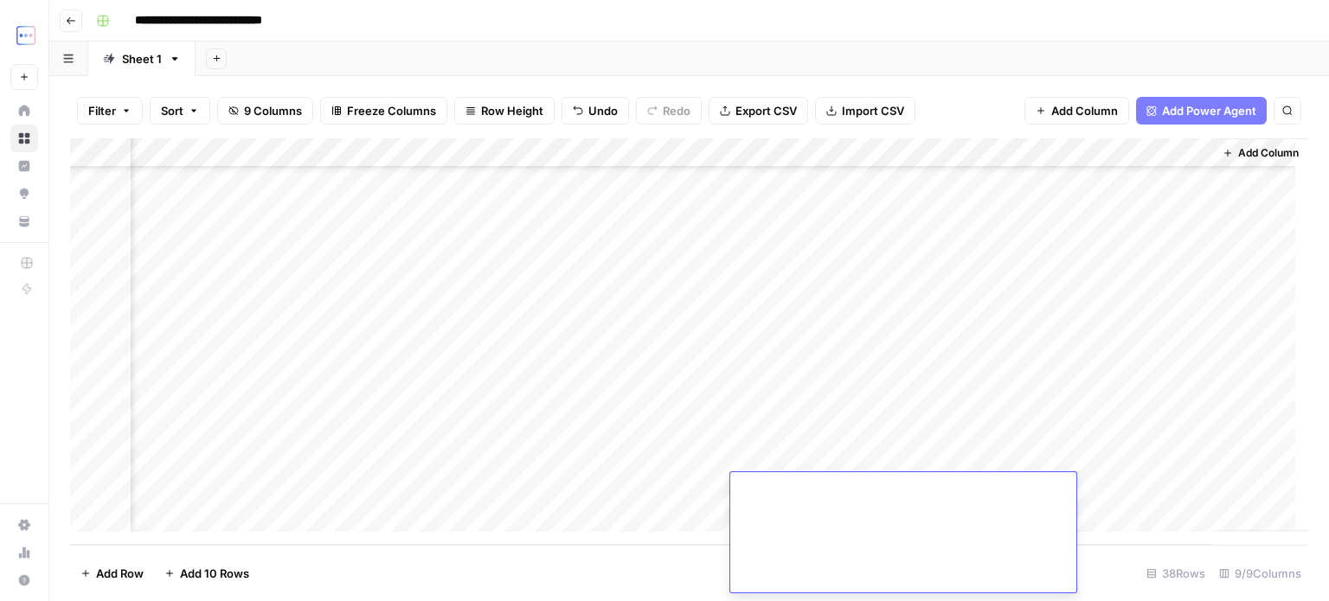
click at [764, 453] on div "Add Column" at bounding box center [689, 341] width 1238 height 407
click at [969, 486] on div "Add Column" at bounding box center [689, 341] width 1238 height 407
click at [206, 508] on div "Add Column" at bounding box center [689, 341] width 1238 height 407
click at [313, 480] on div "Add Column" at bounding box center [689, 341] width 1238 height 407
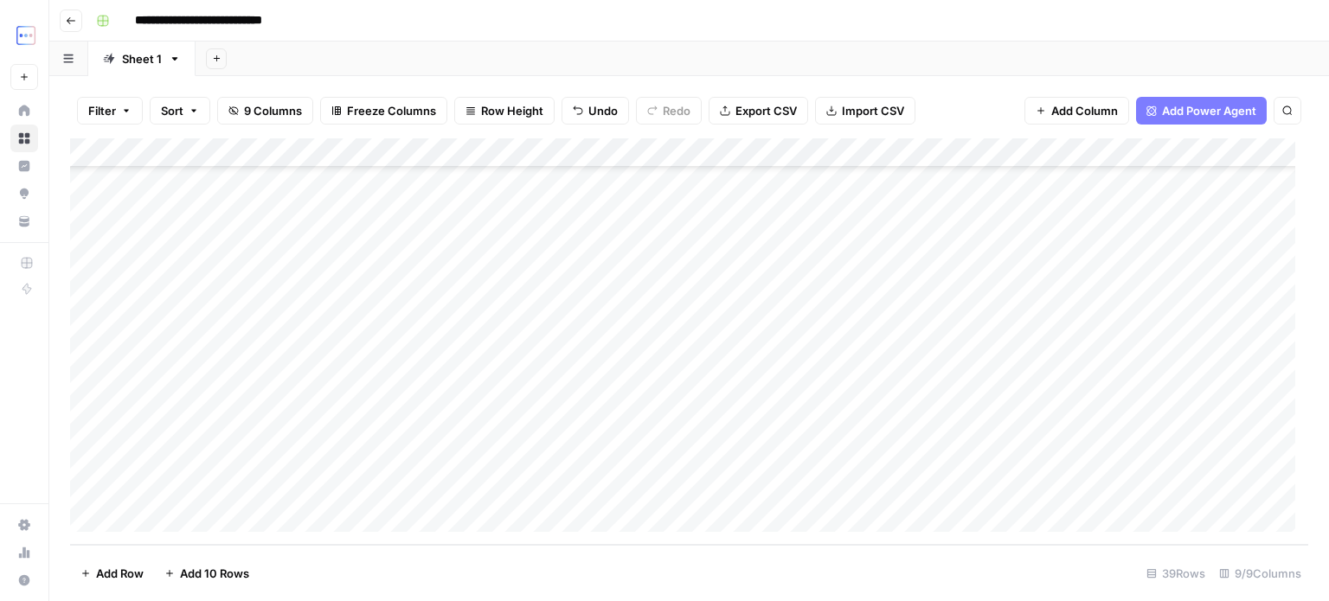
scroll to position [810, 0]
click at [313, 480] on div "Add Column" at bounding box center [689, 341] width 1238 height 407
